Goal: Task Accomplishment & Management: Use online tool/utility

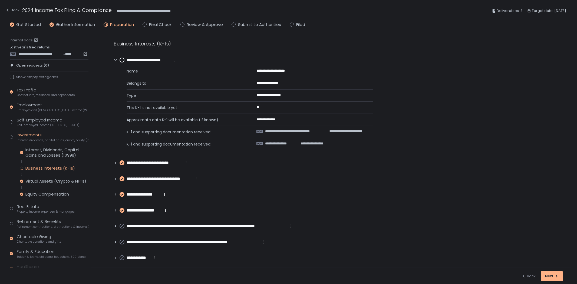
scroll to position [3, 0]
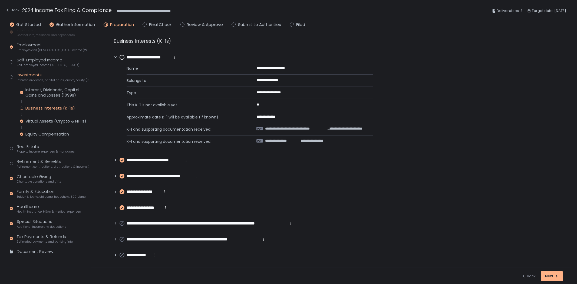
click at [120, 57] on circle at bounding box center [122, 57] width 4 height 4
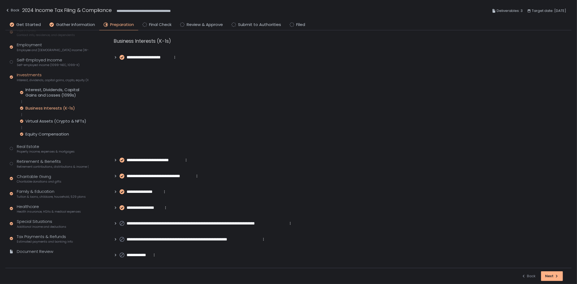
scroll to position [0, 0]
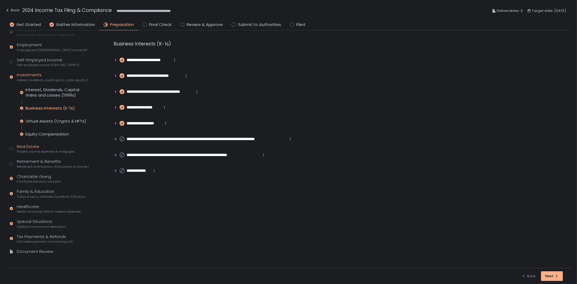
click at [33, 151] on span "Property income, expenses & mortgages" at bounding box center [46, 152] width 58 height 4
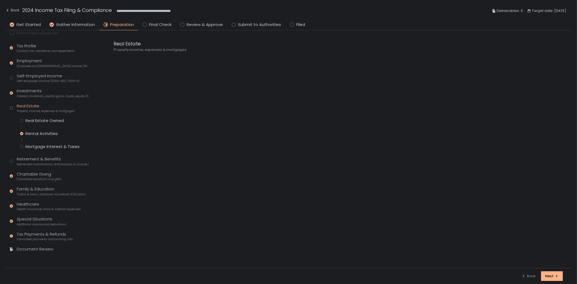
scroll to position [44, 0]
click at [41, 120] on div "Real Estate Owned" at bounding box center [44, 120] width 38 height 5
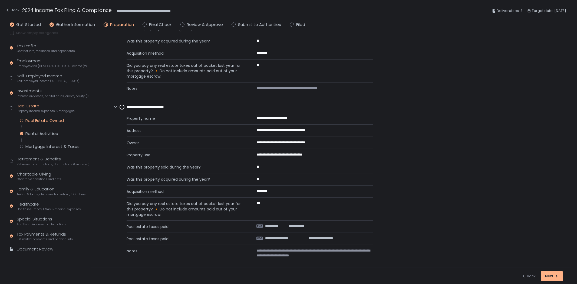
scroll to position [94, 0]
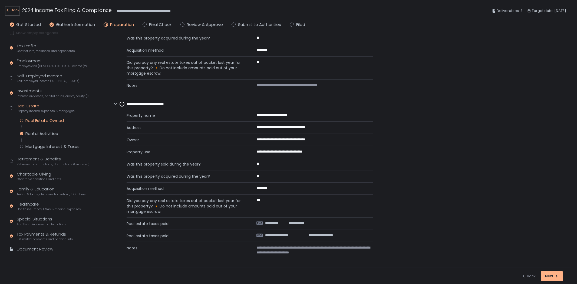
click at [13, 9] on div "Back" at bounding box center [12, 10] width 14 height 6
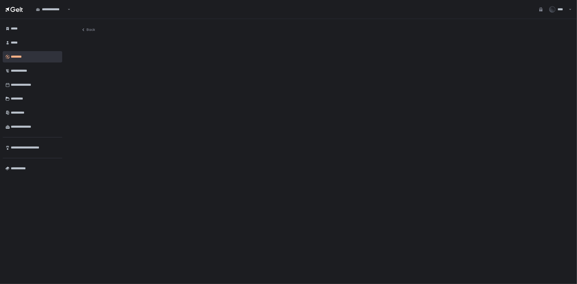
click at [13, 9] on icon at bounding box center [13, 9] width 5 height 5
